Goal: Register for event/course

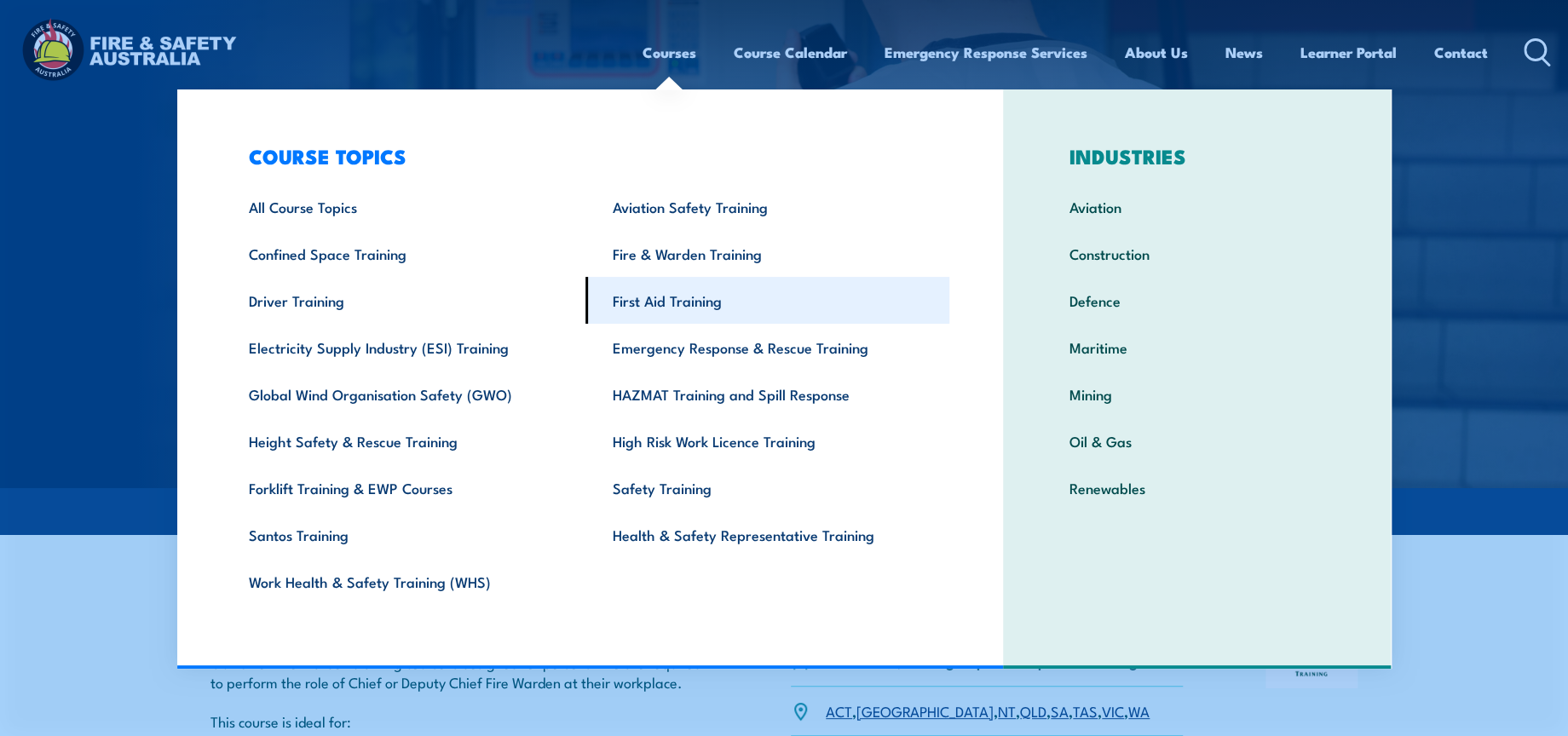
click at [709, 313] on link "First Aid Training" at bounding box center [767, 300] width 364 height 46
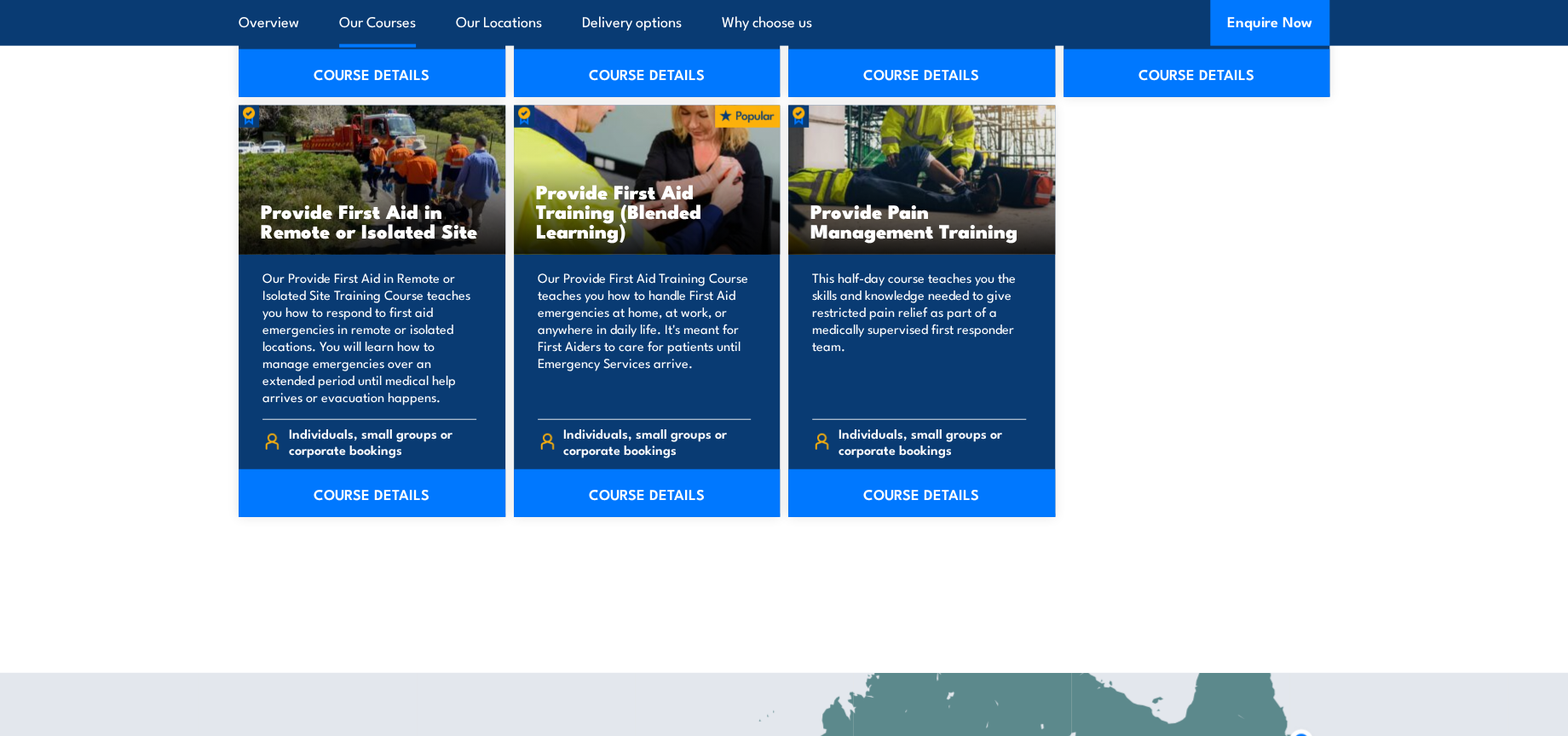
scroll to position [2555, 0]
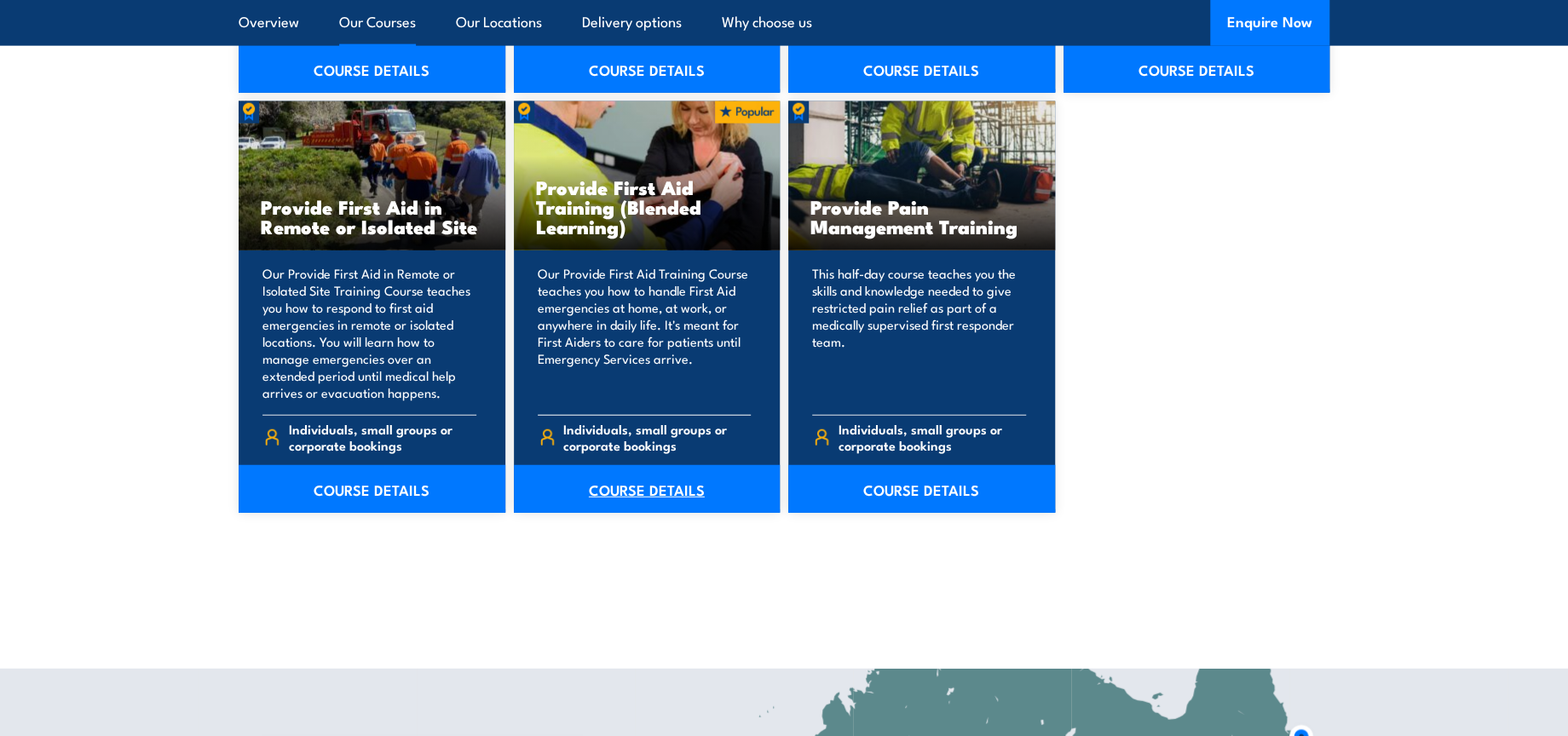
click at [682, 499] on link "COURSE DETAILS" at bounding box center [646, 489] width 266 height 47
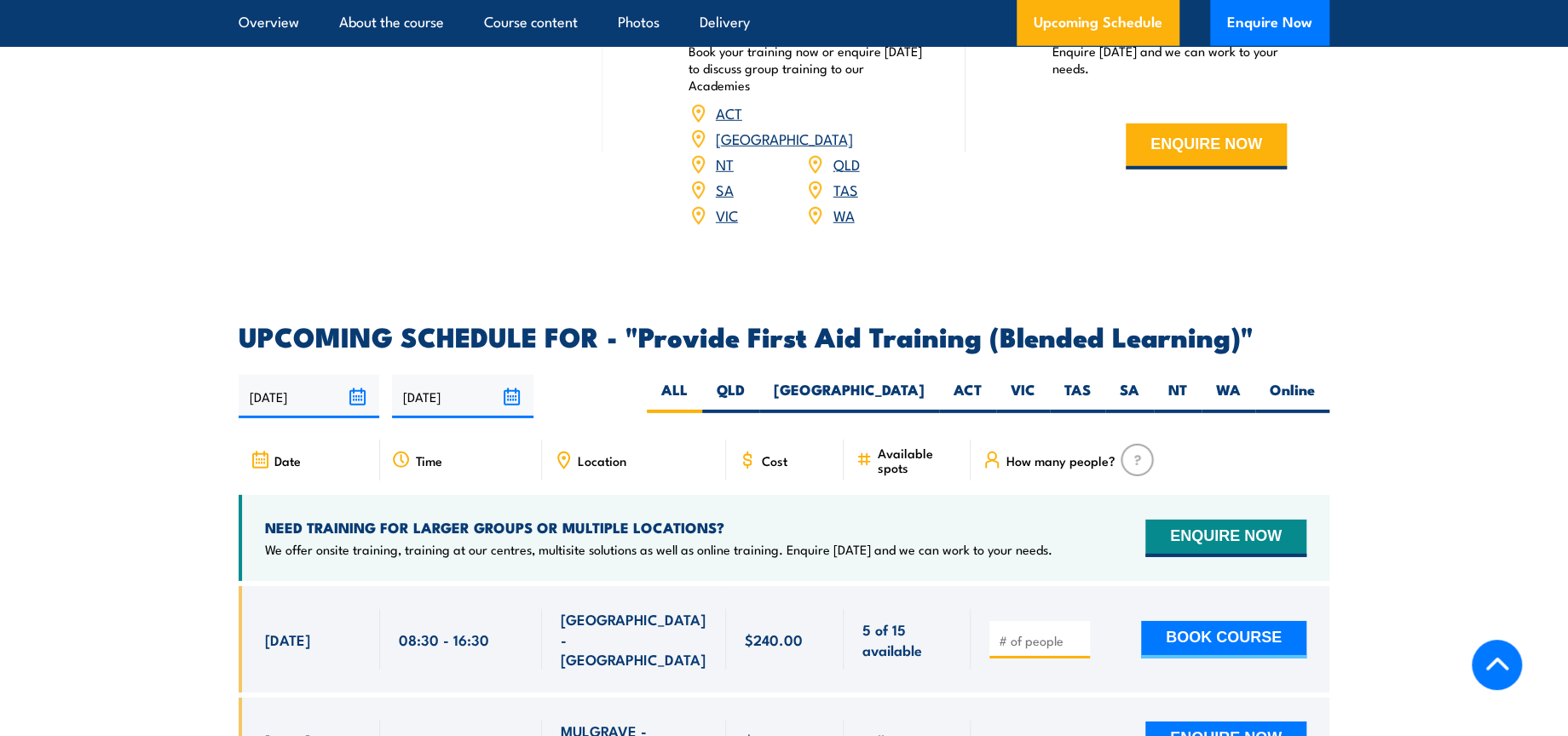
scroll to position [3311, 0]
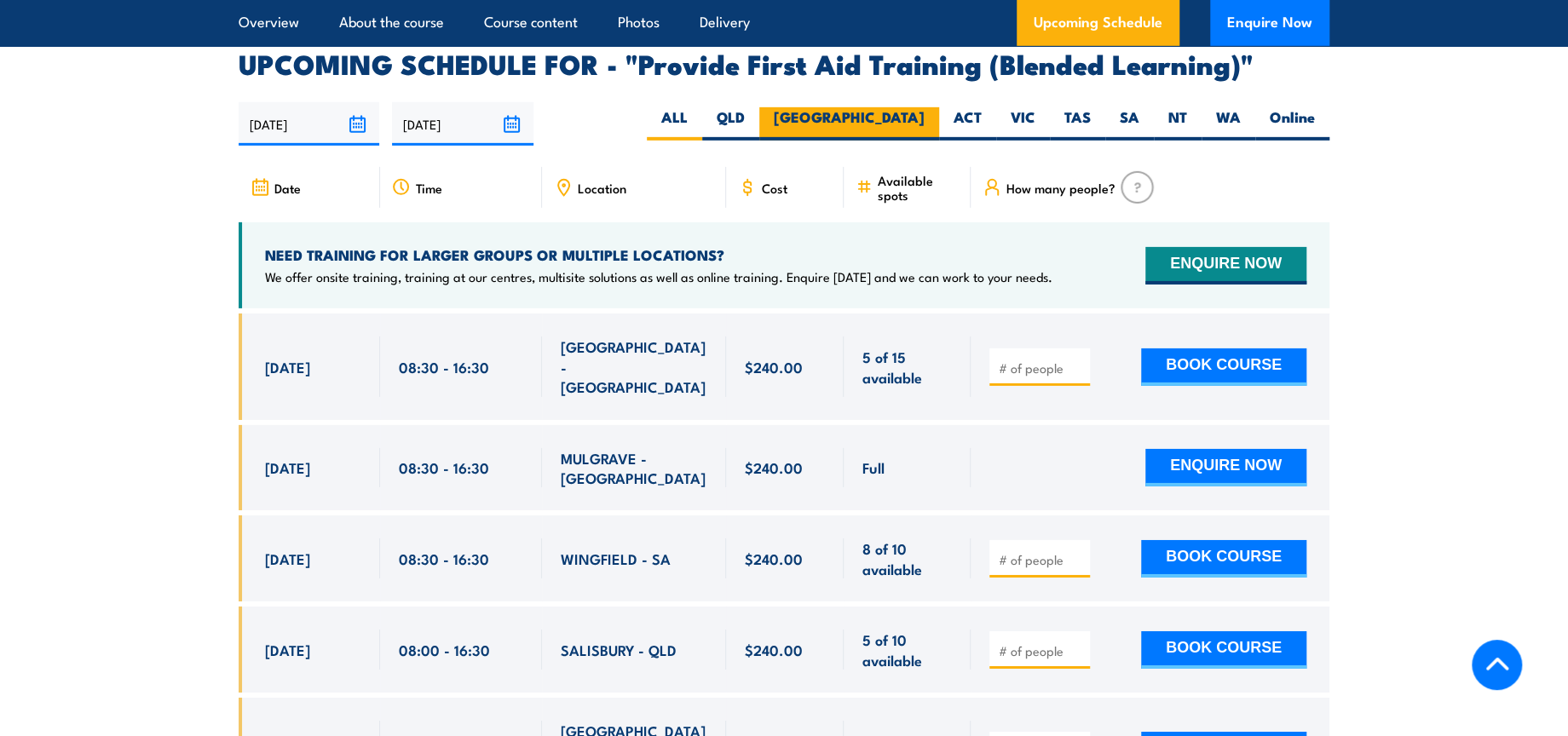
click at [917, 138] on label "[GEOGRAPHIC_DATA]" at bounding box center [849, 124] width 180 height 34
click at [925, 119] on input "[GEOGRAPHIC_DATA]" at bounding box center [930, 112] width 11 height 11
radio input "true"
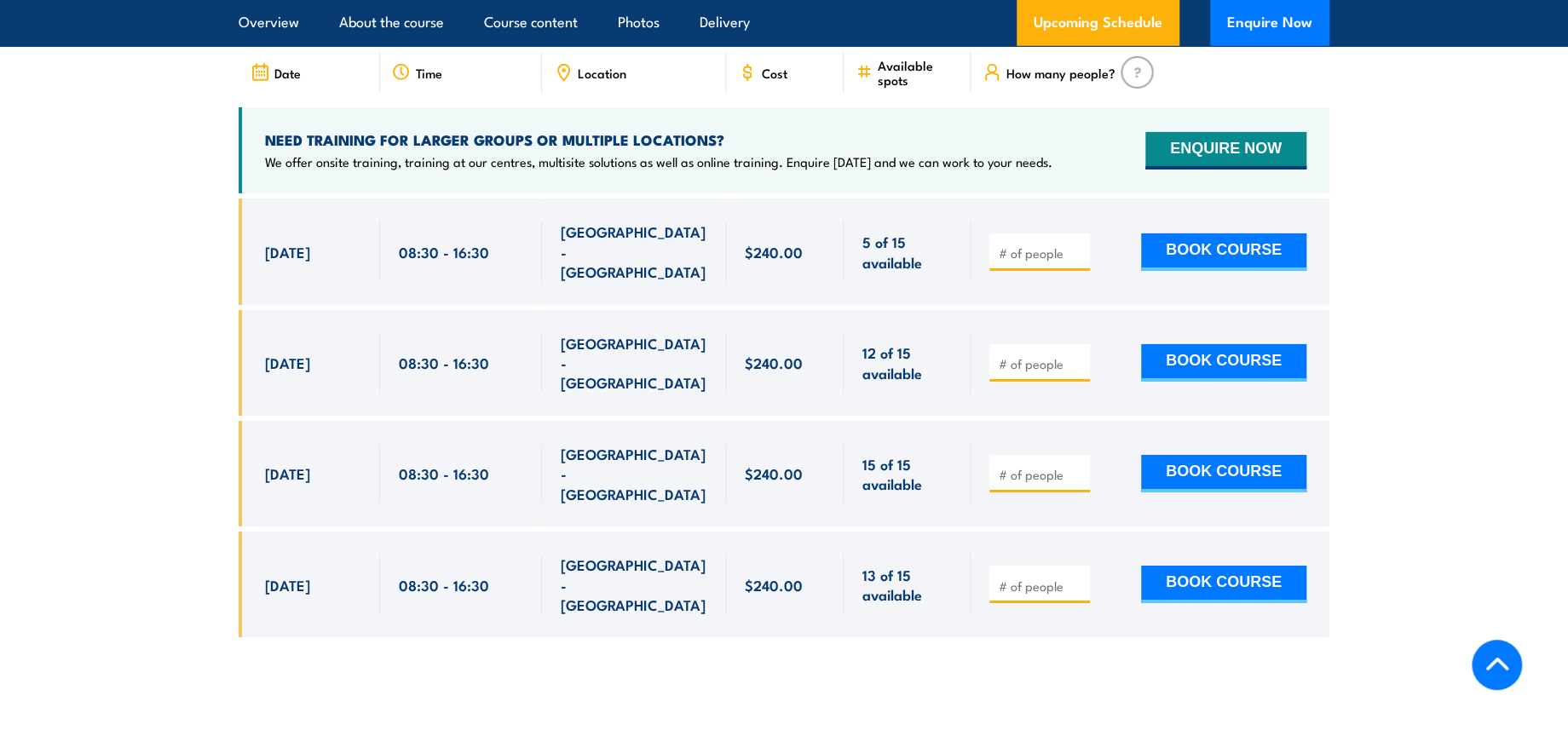
scroll to position [3468, 0]
